Goal: Task Accomplishment & Management: Use online tool/utility

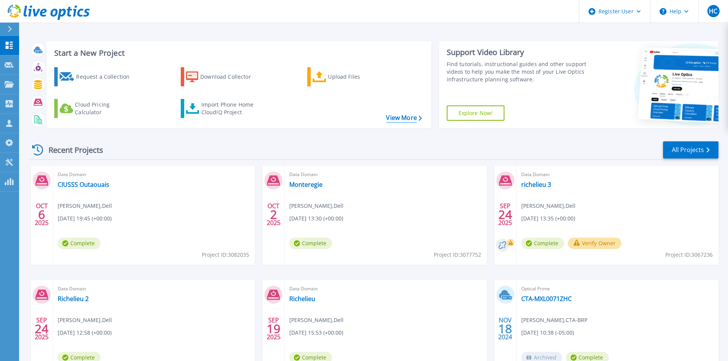
click at [386, 116] on link "View More" at bounding box center [404, 117] width 36 height 7
click at [209, 106] on div "Import Phone Home CloudIQ Project" at bounding box center [231, 108] width 60 height 15
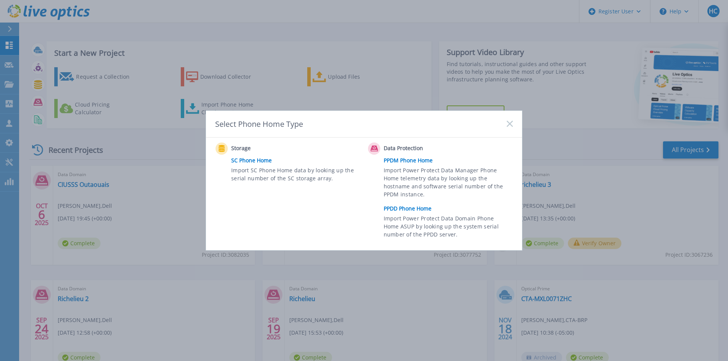
click at [404, 208] on link "PPDD Phone Home" at bounding box center [450, 208] width 133 height 11
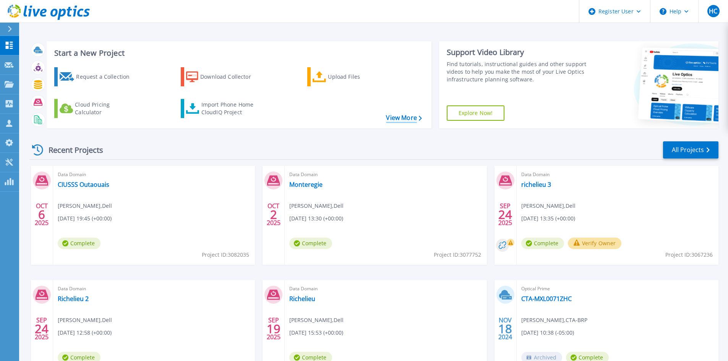
click at [398, 115] on link "View More" at bounding box center [404, 117] width 36 height 7
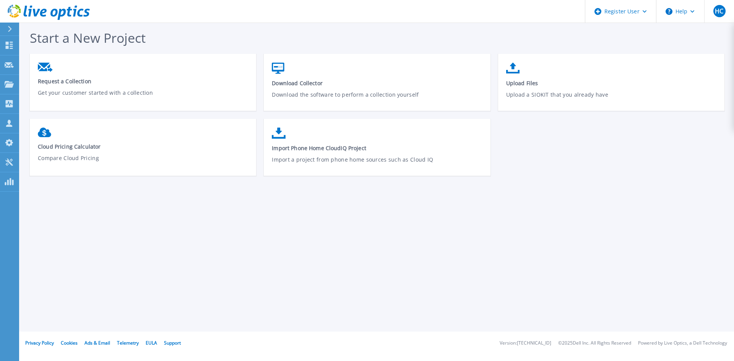
click at [10, 11] on icon at bounding box center [49, 13] width 82 height 16
click at [110, 275] on div "Start a New Project Request a Collection Get your customer started with a colle…" at bounding box center [376, 166] width 715 height 332
click at [56, 13] on icon at bounding box center [53, 13] width 7 height 8
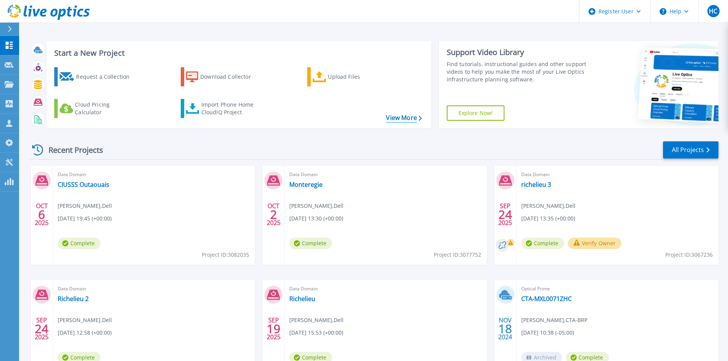
click at [392, 114] on link "View More" at bounding box center [404, 117] width 36 height 7
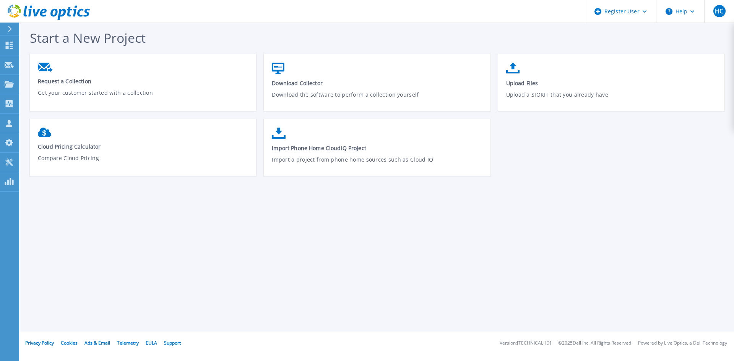
click at [15, 29] on div at bounding box center [13, 29] width 12 height 13
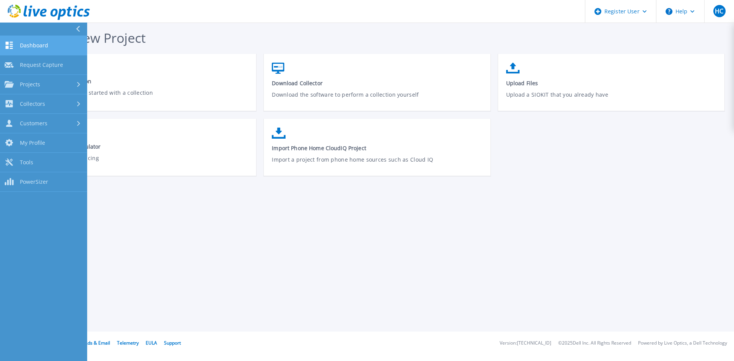
click at [19, 41] on link "Dashboard Dashboard" at bounding box center [43, 45] width 87 height 19
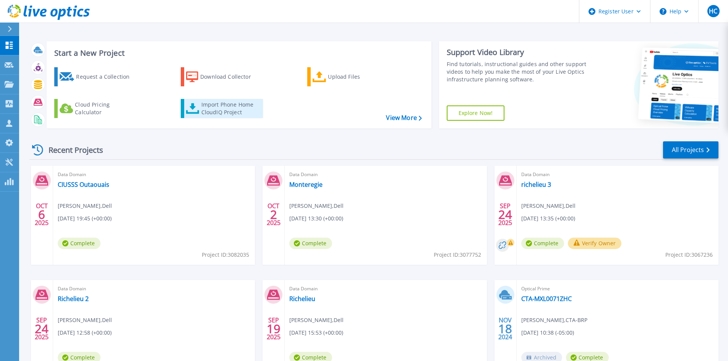
click at [248, 113] on div "Import Phone Home CloudIQ Project" at bounding box center [231, 108] width 60 height 15
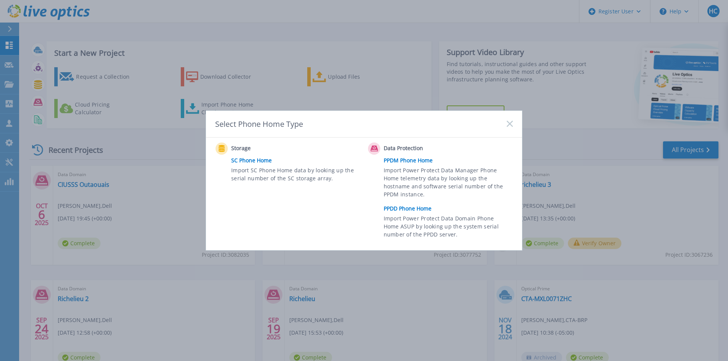
click at [410, 209] on link "PPDD Phone Home" at bounding box center [450, 208] width 133 height 11
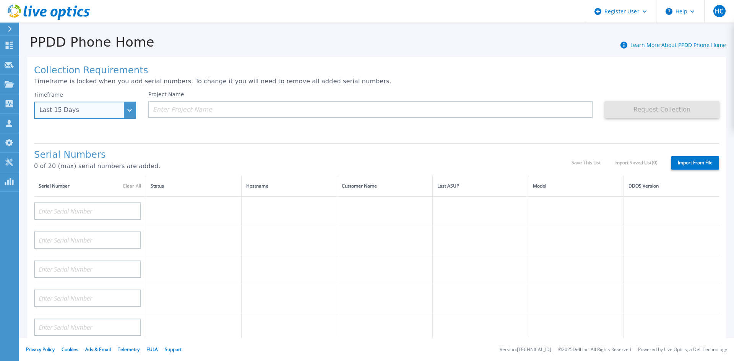
click at [118, 117] on div "Last 15 Days" at bounding box center [85, 110] width 102 height 17
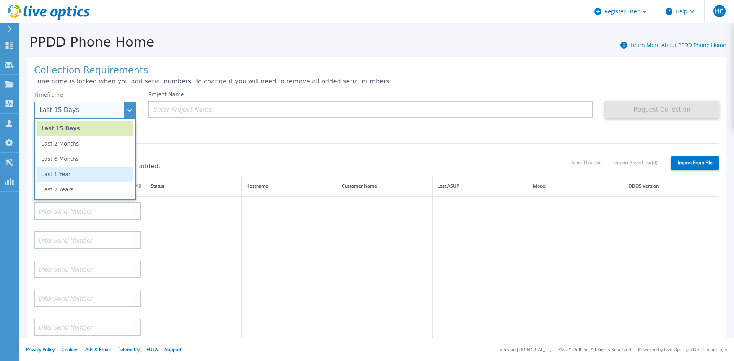
click at [76, 178] on li "Last 1 Year" at bounding box center [85, 174] width 97 height 15
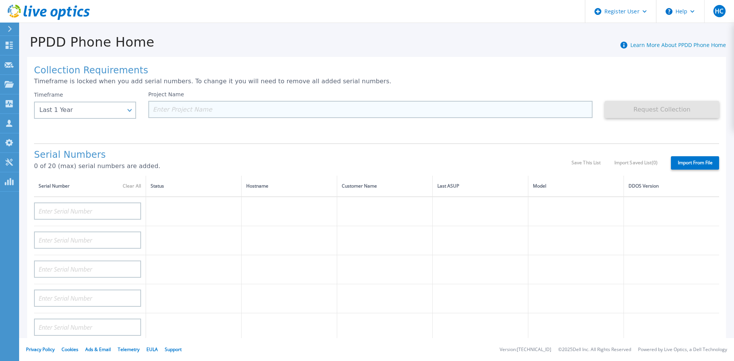
click at [169, 117] on input at bounding box center [370, 109] width 444 height 17
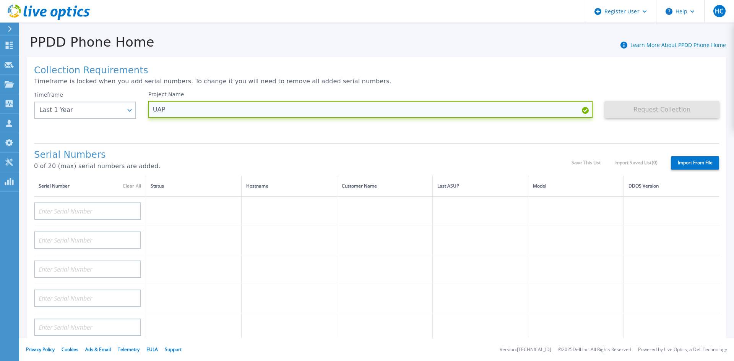
type input "UAP"
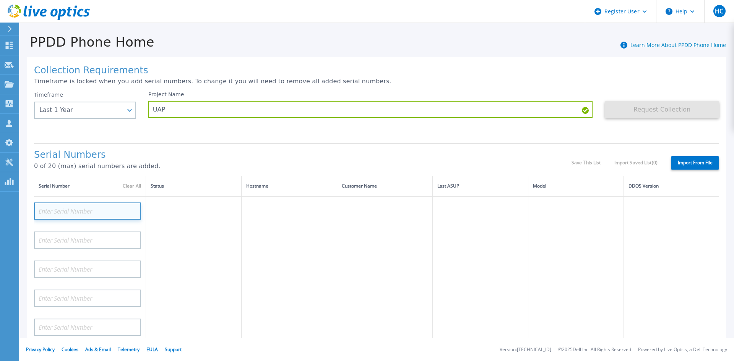
paste input "https://toolbo"
click at [86, 215] on input "https://toolbo" at bounding box center [87, 211] width 107 height 17
paste input "APM00221713086"
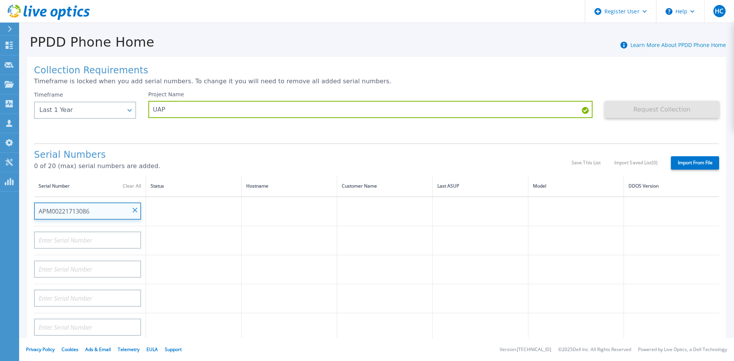
type input "APM00221713086"
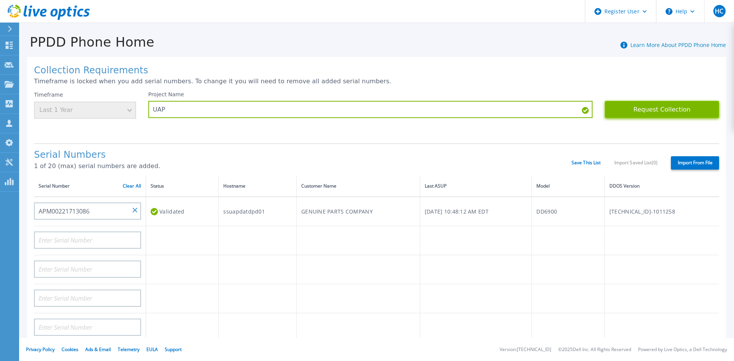
click at [637, 112] on button "Request Collection" at bounding box center [662, 109] width 114 height 17
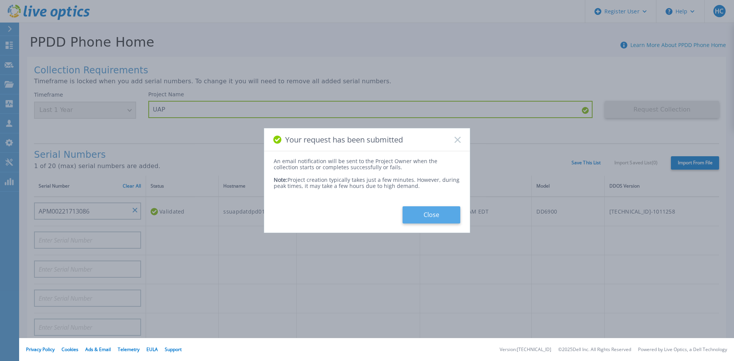
click at [430, 215] on button "Close" at bounding box center [431, 214] width 58 height 17
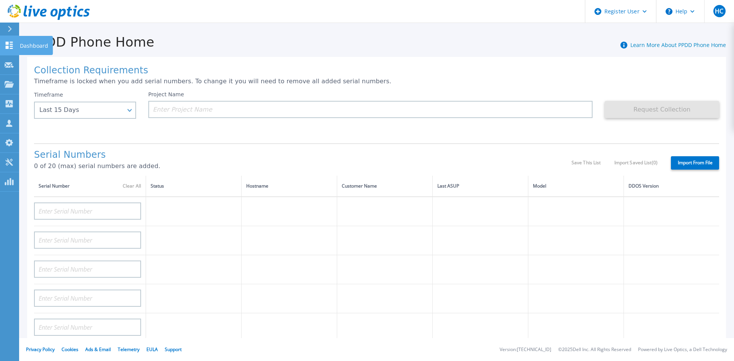
click at [13, 45] on icon at bounding box center [9, 45] width 9 height 7
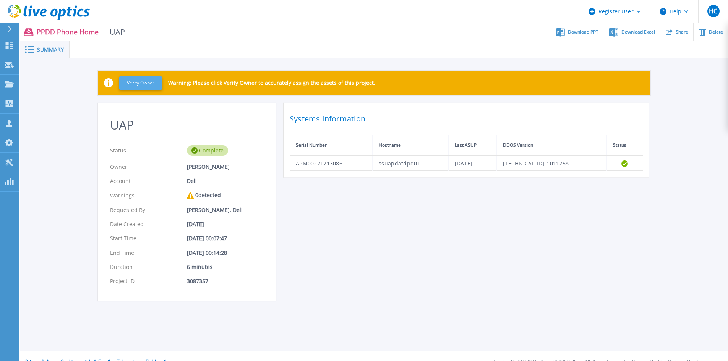
click at [149, 84] on button "Verify Owner" at bounding box center [140, 82] width 43 height 13
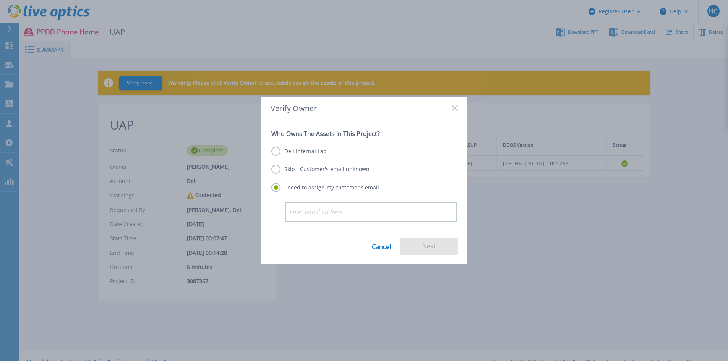
click at [300, 152] on label "Dell Internal Lab" at bounding box center [298, 151] width 55 height 9
click at [0, 0] on input "Dell Internal Lab" at bounding box center [0, 0] width 0 height 0
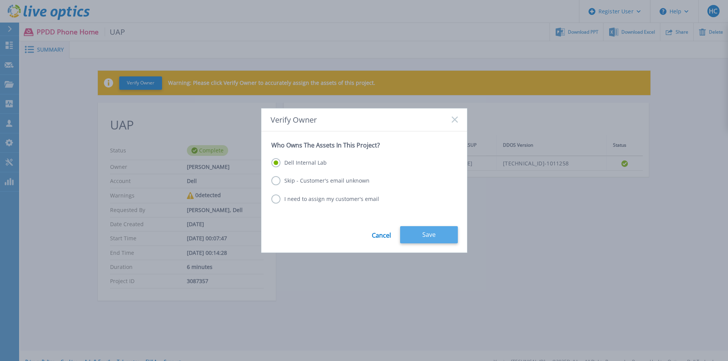
click at [435, 229] on button "Save" at bounding box center [429, 234] width 58 height 17
click at [449, 197] on div "I need to assign my customer's email" at bounding box center [364, 200] width 186 height 10
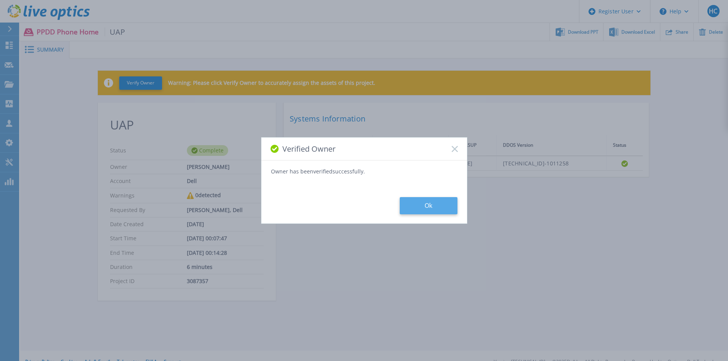
click at [434, 201] on button "Ok" at bounding box center [429, 205] width 58 height 17
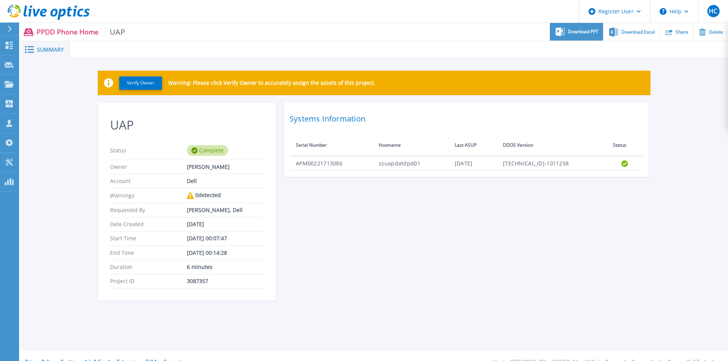
click at [584, 31] on span "Download PPT" at bounding box center [583, 31] width 31 height 5
